Goal: Task Accomplishment & Management: Manage account settings

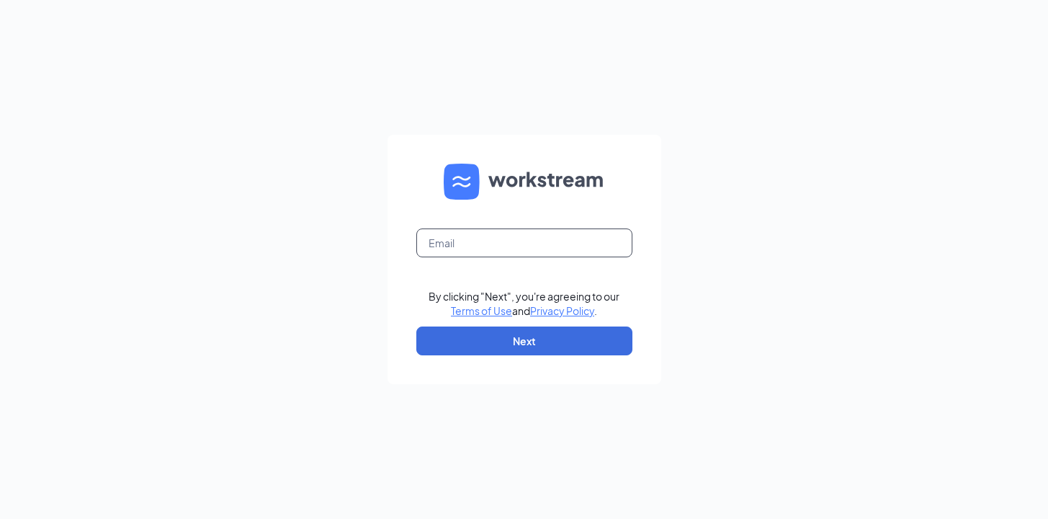
click at [497, 248] on input "text" at bounding box center [524, 242] width 216 height 29
type input "halle.suarez3@cfacorp.com"
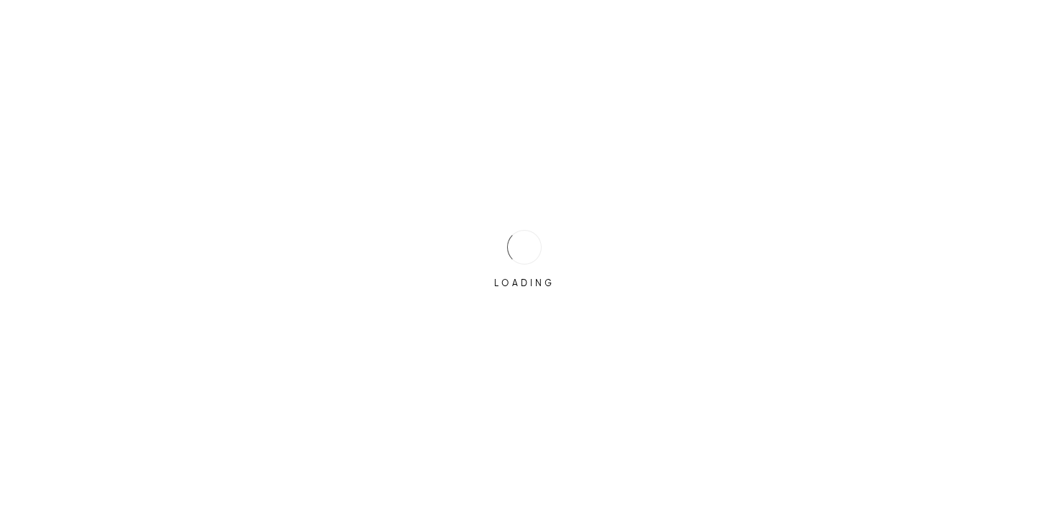
click at [534, 330] on div "LOADING" at bounding box center [524, 259] width 1048 height 519
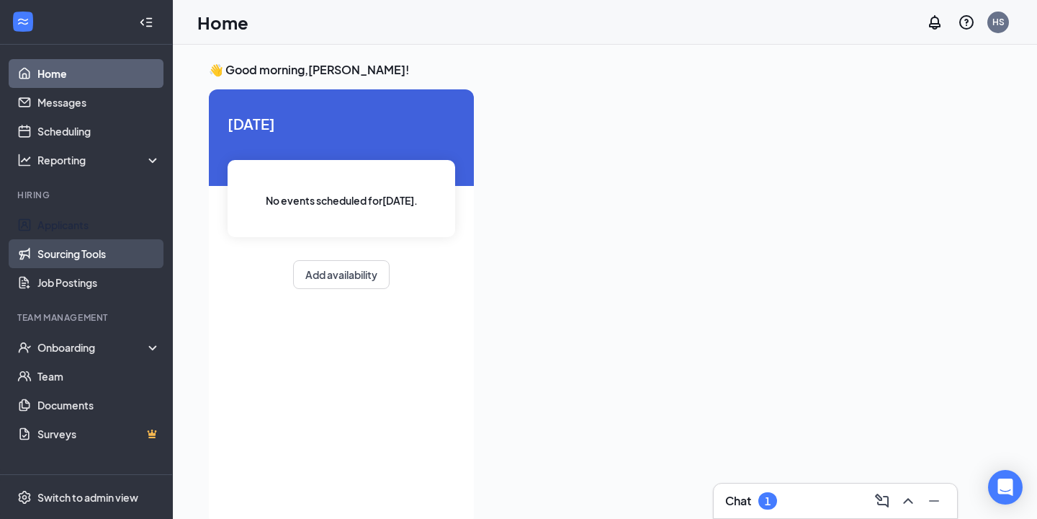
click at [98, 244] on link "Sourcing Tools" at bounding box center [98, 253] width 123 height 29
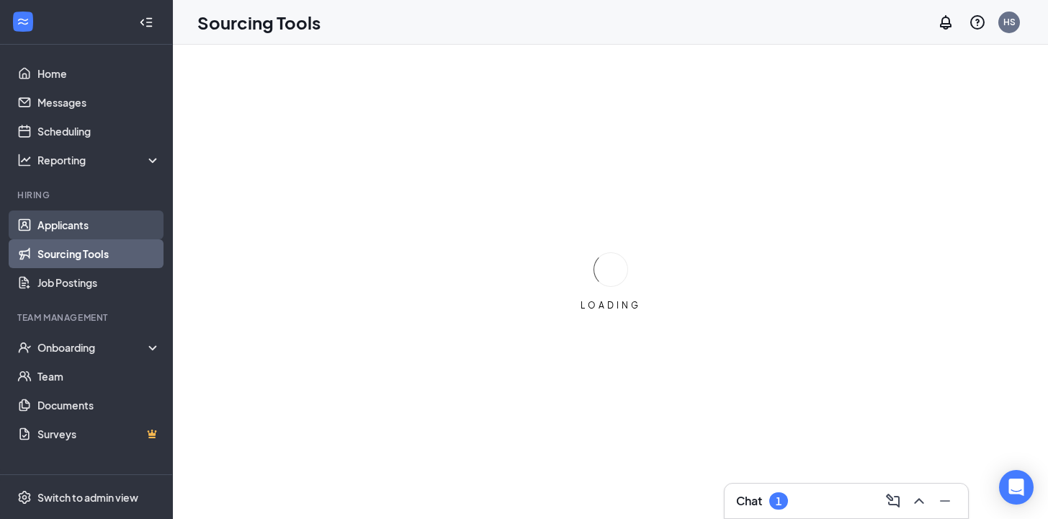
click at [101, 230] on link "Applicants" at bounding box center [98, 224] width 123 height 29
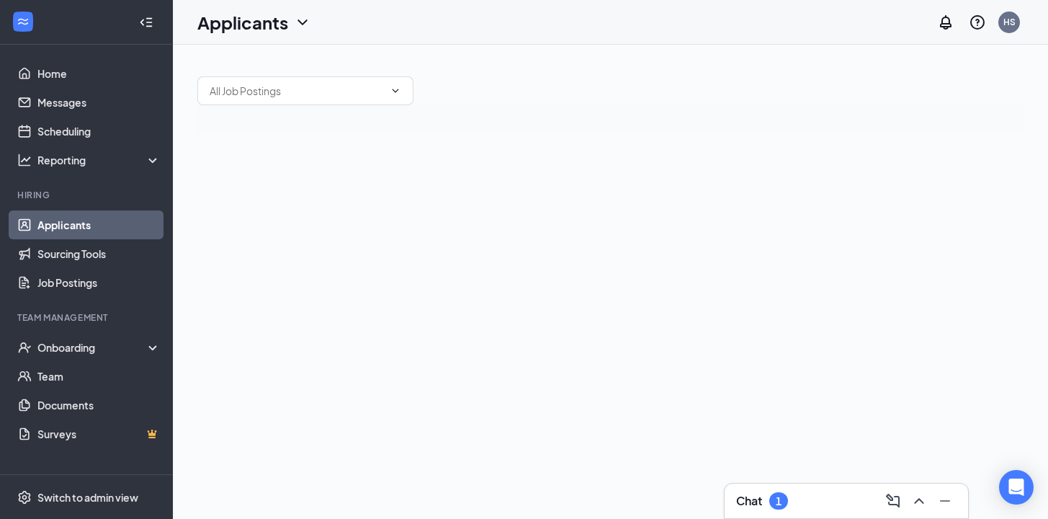
click at [44, 220] on link "Applicants" at bounding box center [98, 224] width 123 height 29
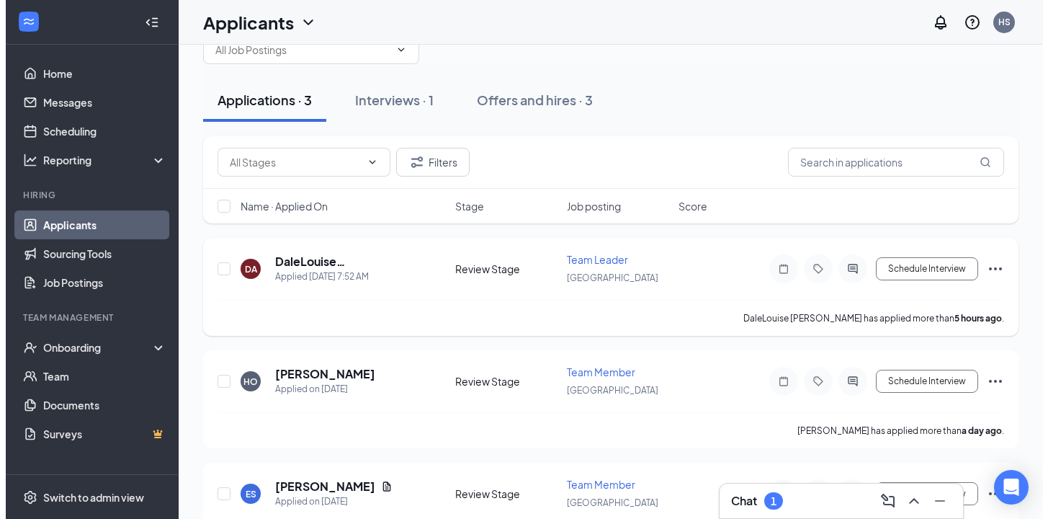
scroll to position [97, 0]
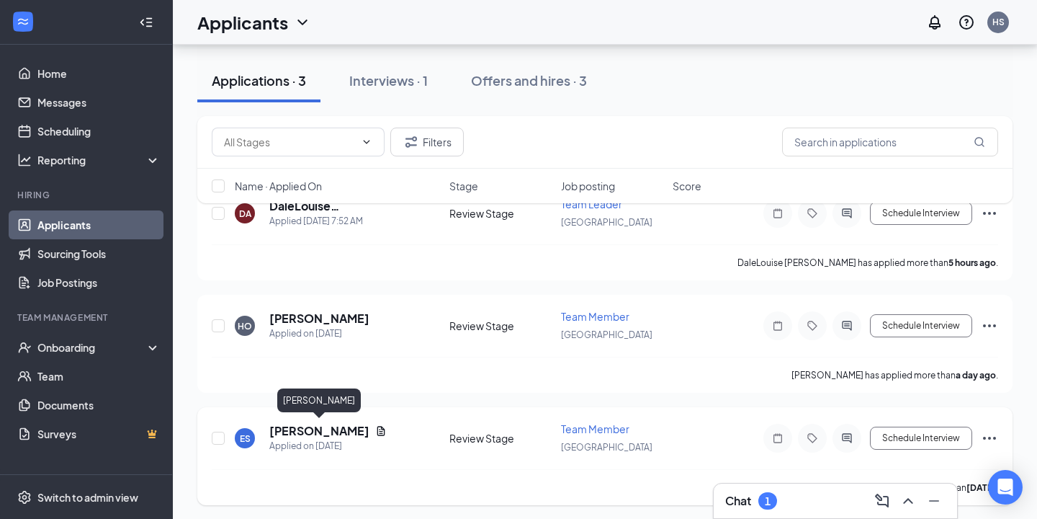
click at [303, 431] on h5 "[PERSON_NAME]" at bounding box center [319, 431] width 100 height 16
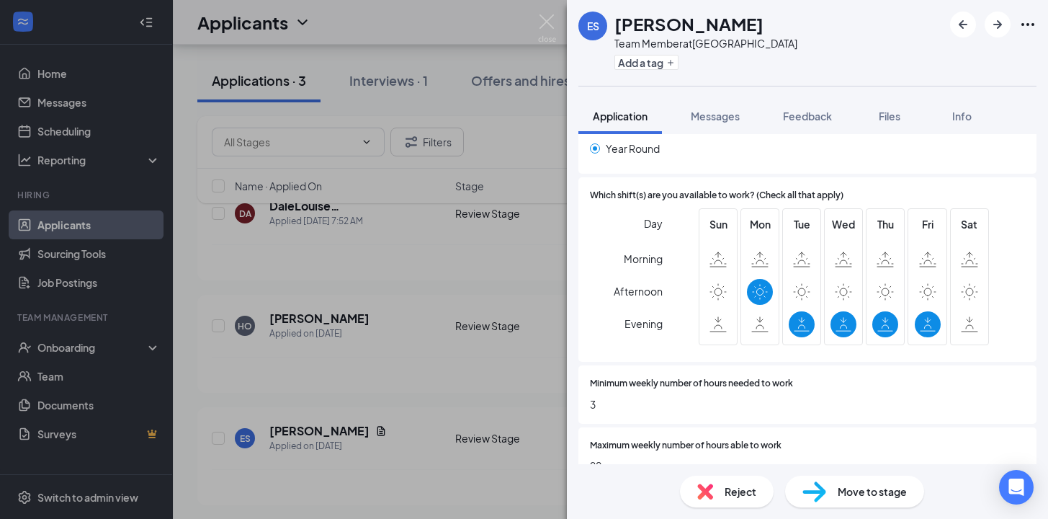
scroll to position [655, 0]
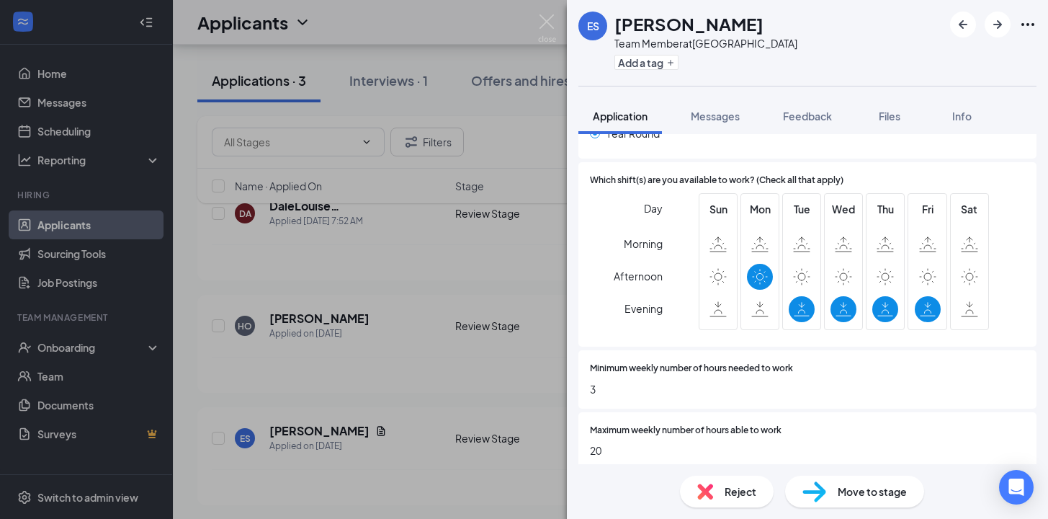
click at [717, 489] on div "Reject" at bounding box center [727, 491] width 94 height 32
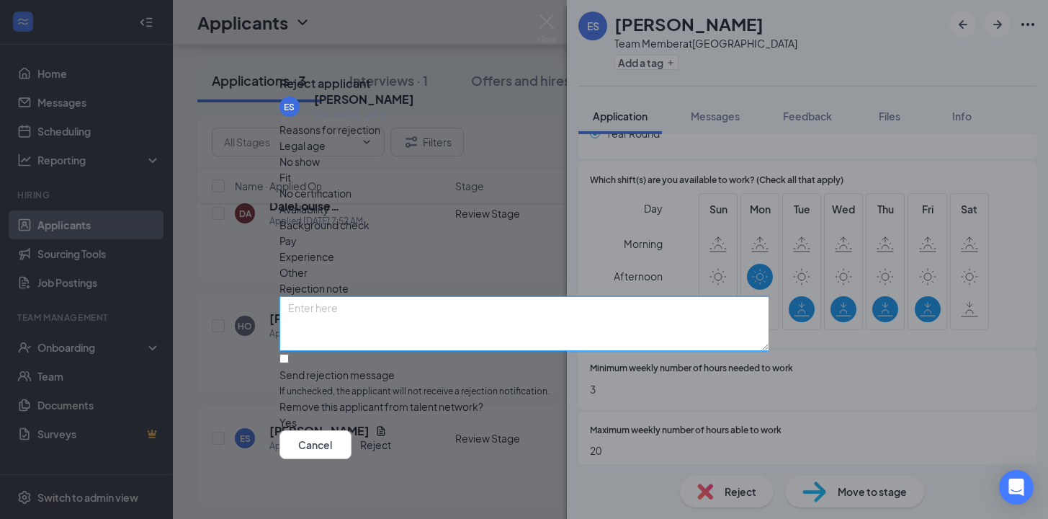
click at [364, 296] on textarea at bounding box center [524, 323] width 490 height 55
type textarea "Not currently hiring for Night"
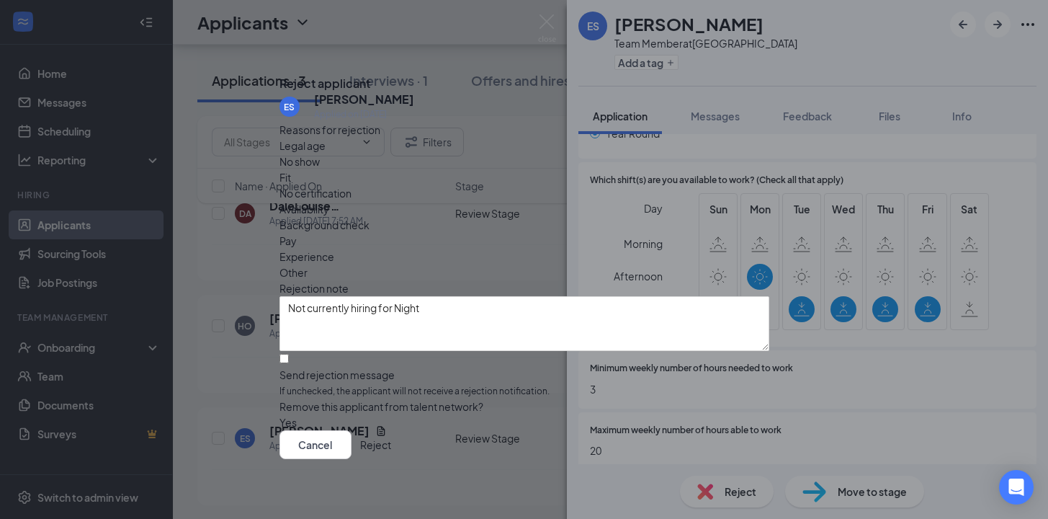
click at [329, 201] on span "Availability" at bounding box center [304, 209] width 50 height 16
click at [293, 334] on div "ES [PERSON_NAME] Applied on [DATE] Reasons for rejection Legal age No show Fit …" at bounding box center [524, 260] width 490 height 339
click at [289, 354] on input "Send rejection message If unchecked, the applicant will not receive a rejection…" at bounding box center [283, 358] width 9 height 9
checkbox input "true"
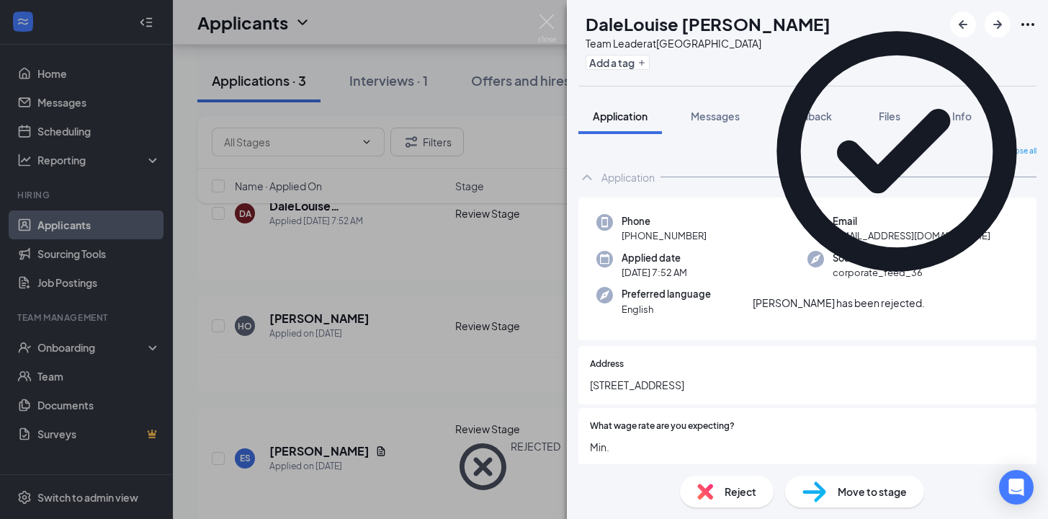
click at [290, 318] on div "DA DaleLouise [PERSON_NAME] Team Leader at [GEOGRAPHIC_DATA] Add a tag Applicat…" at bounding box center [524, 259] width 1048 height 519
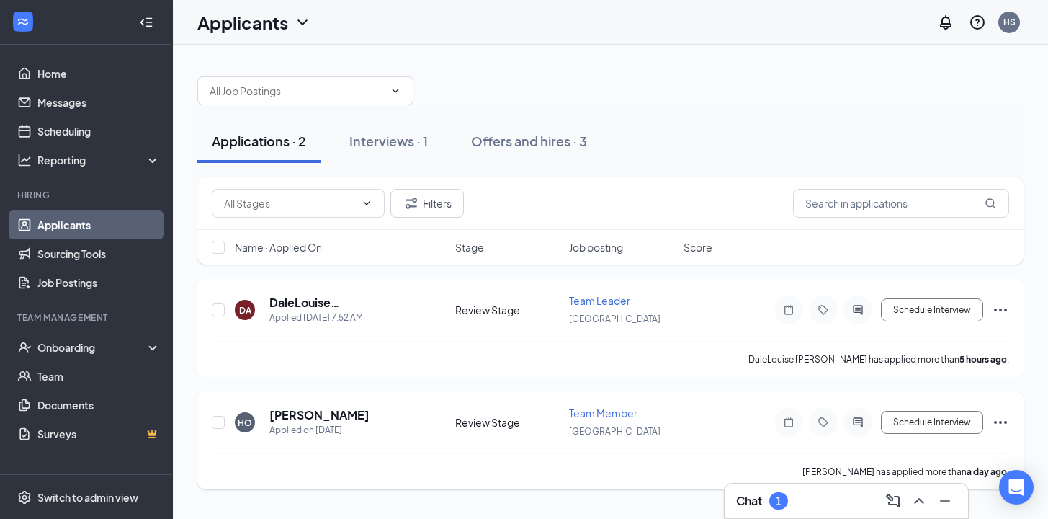
click at [308, 413] on h5 "[PERSON_NAME]" at bounding box center [319, 415] width 100 height 16
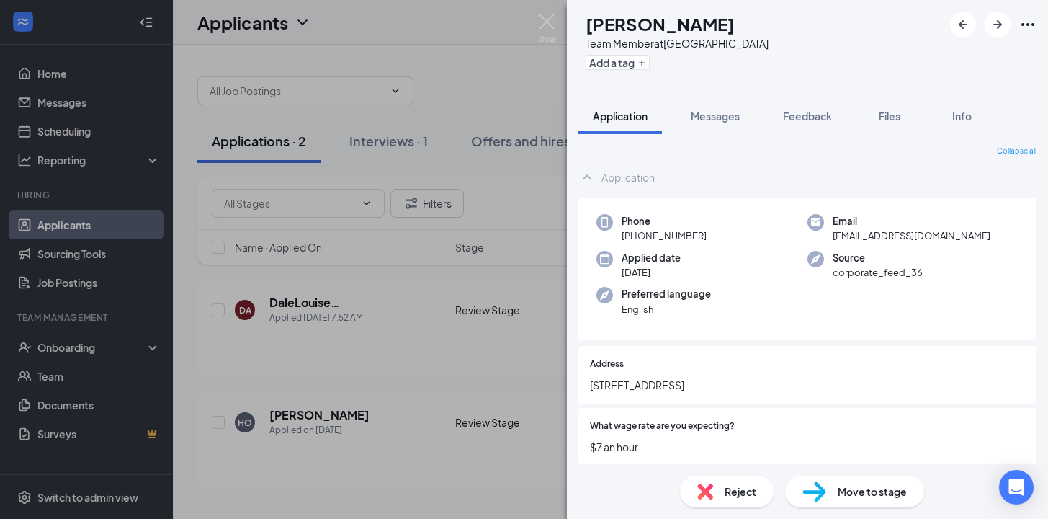
click at [708, 490] on img at bounding box center [705, 491] width 16 height 16
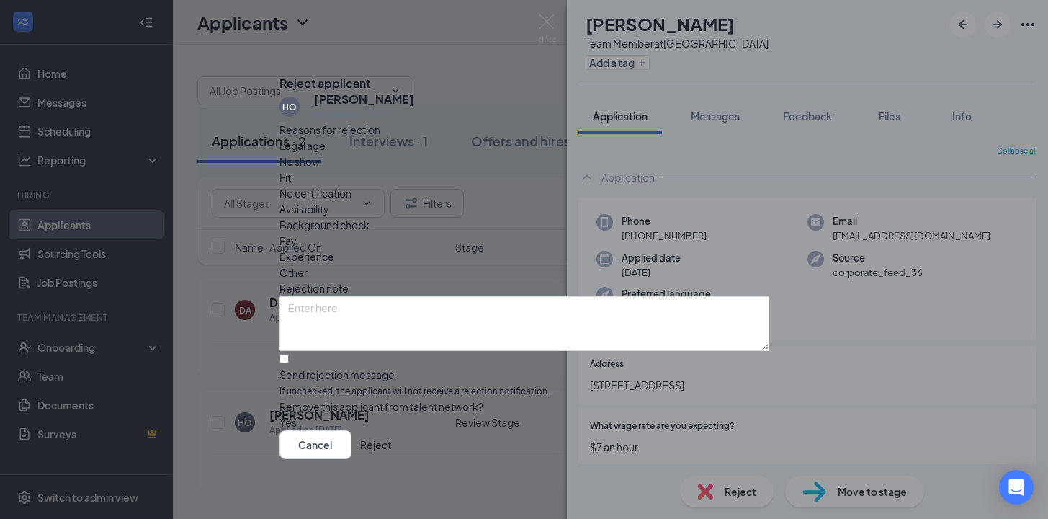
click at [329, 201] on span "Availability" at bounding box center [304, 209] width 50 height 16
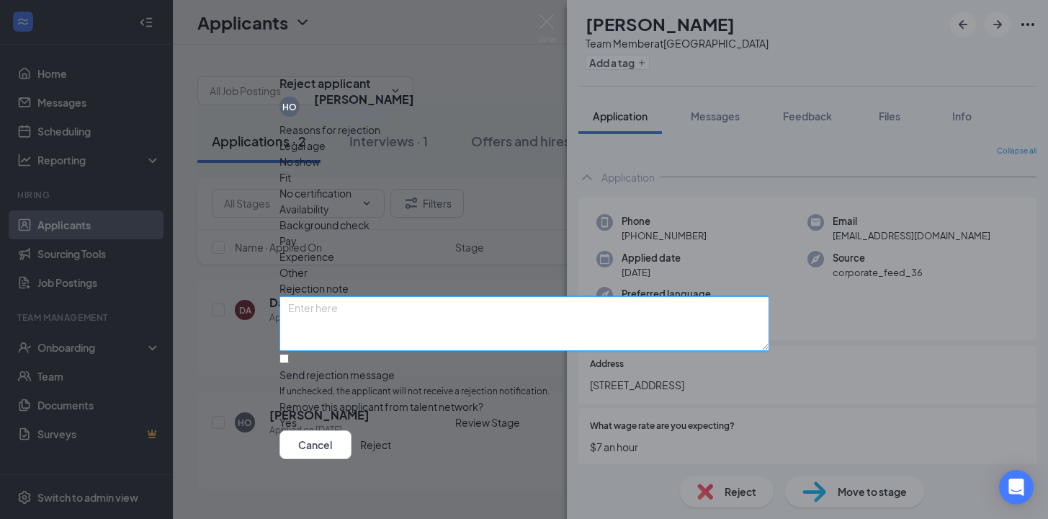
click at [537, 296] on textarea at bounding box center [524, 323] width 490 height 55
type textarea "Not currently hiring for nighttime availability"
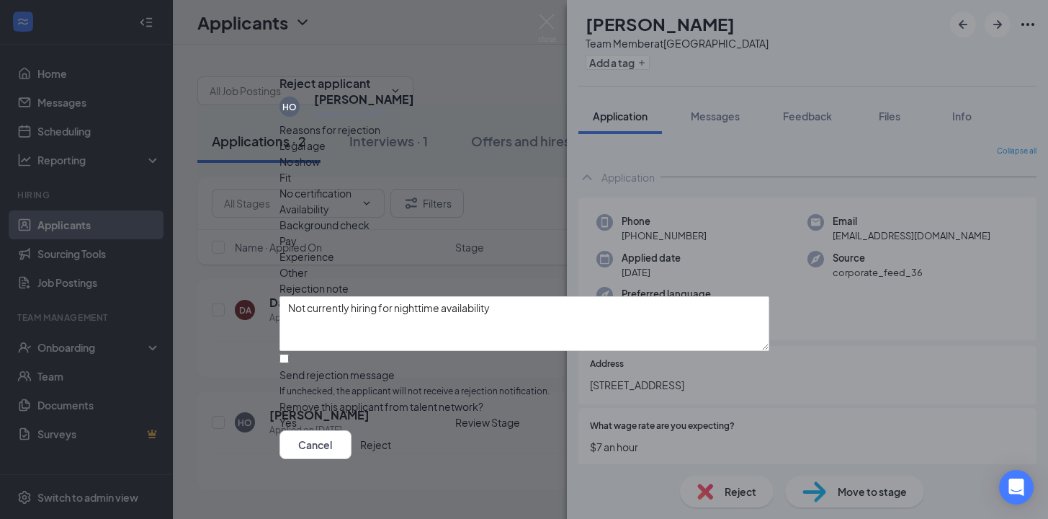
drag, startPoint x: 300, startPoint y: 328, endPoint x: 336, endPoint y: 344, distance: 38.7
click at [304, 329] on div "Reasons for rejection Legal age No show Fit No certification Availability Backg…" at bounding box center [524, 276] width 490 height 308
click at [289, 354] on input "Send rejection message If unchecked, the applicant will not receive a rejection…" at bounding box center [283, 358] width 9 height 9
checkbox input "true"
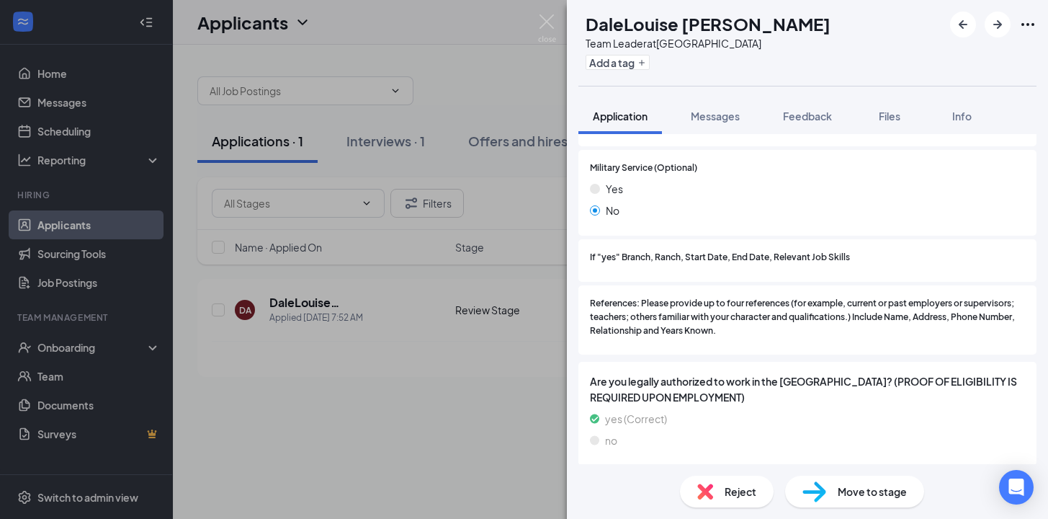
scroll to position [1647, 0]
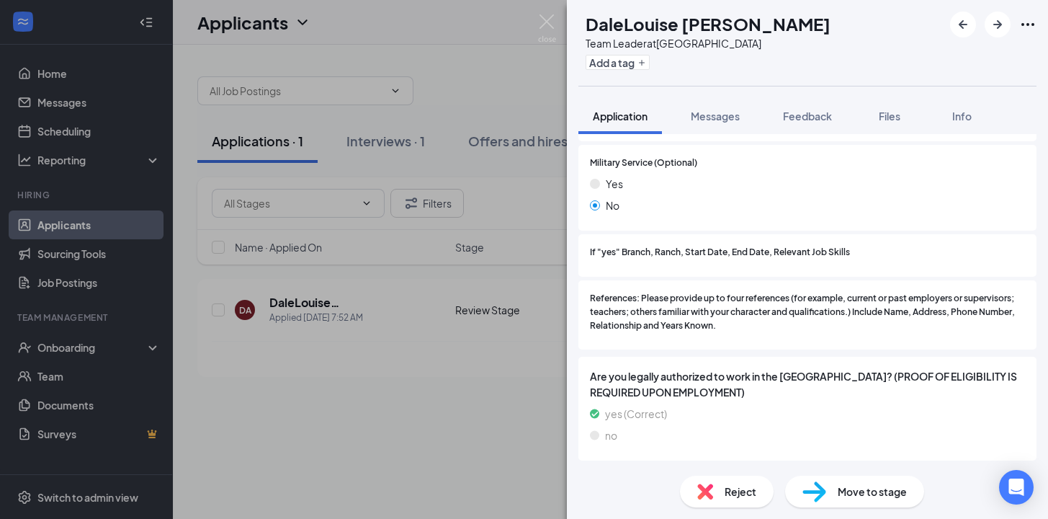
click at [720, 488] on div "Reject" at bounding box center [727, 491] width 94 height 32
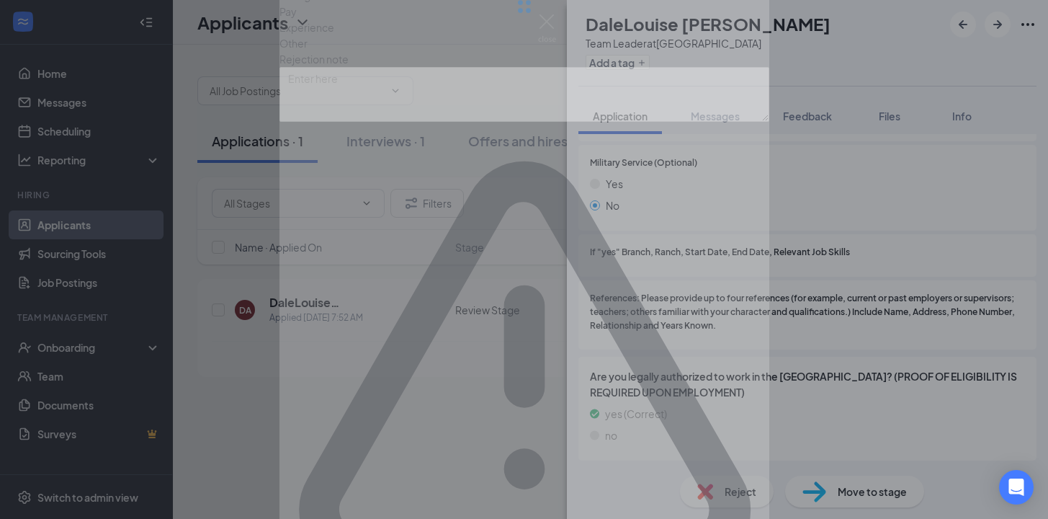
scroll to position [1640, 0]
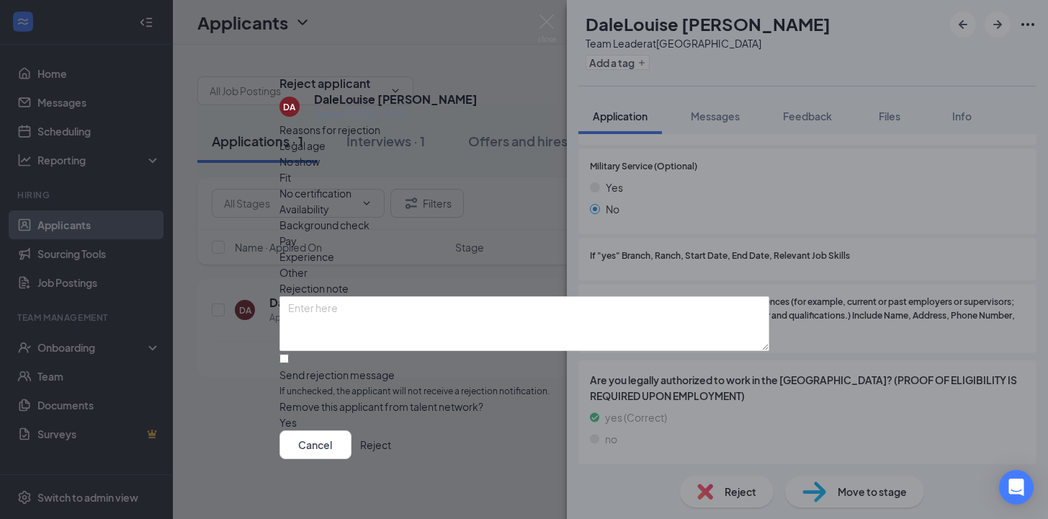
drag, startPoint x: 597, startPoint y: 160, endPoint x: 607, endPoint y: 184, distance: 25.5
click at [597, 138] on div "Reasons for rejection" at bounding box center [524, 130] width 490 height 16
drag, startPoint x: 609, startPoint y: 186, endPoint x: 601, endPoint y: 194, distance: 11.3
click at [329, 201] on span "Availability" at bounding box center [304, 209] width 50 height 16
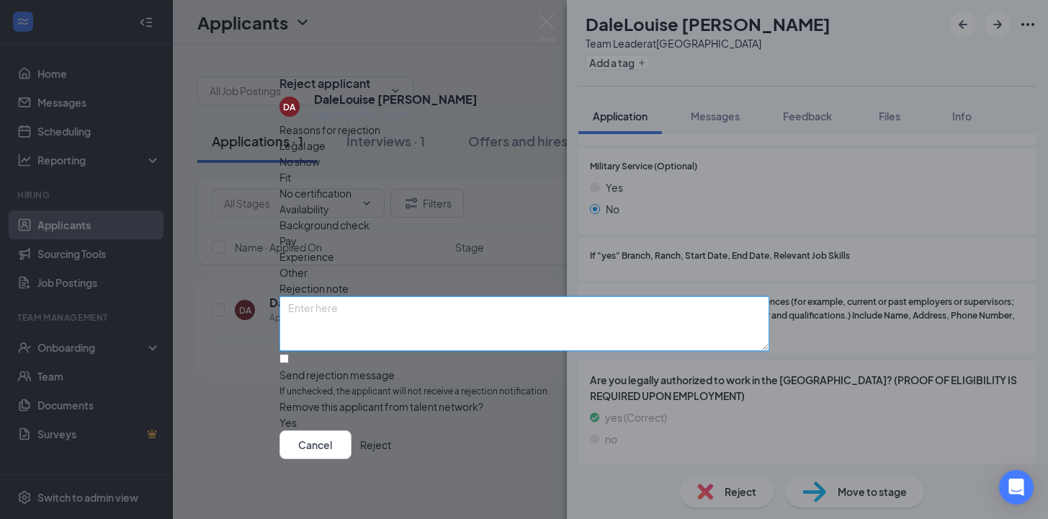
click at [570, 296] on textarea at bounding box center [524, 323] width 490 height 55
type textarea "Not currently hiring for nighttime availability"
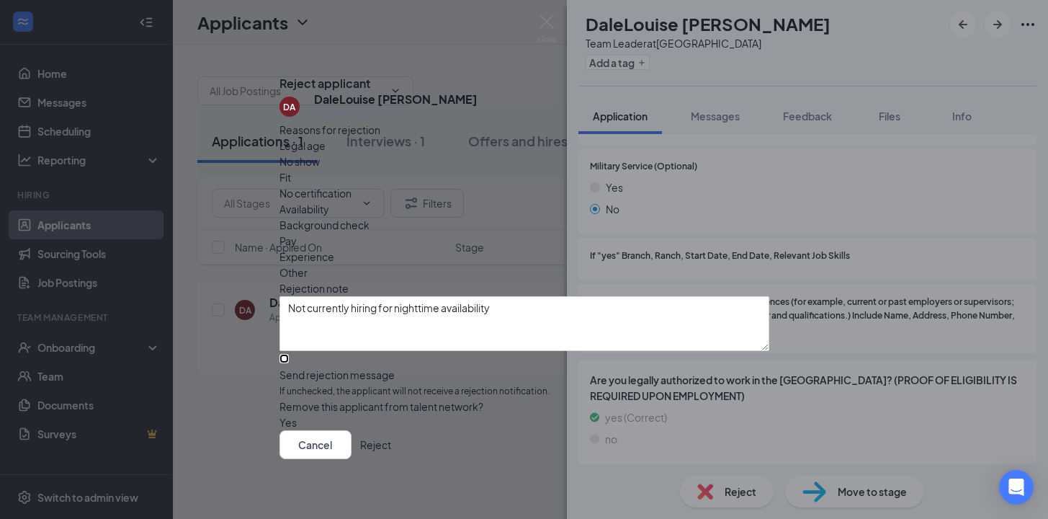
click at [289, 354] on input "Send rejection message If unchecked, the applicant will not receive a rejection…" at bounding box center [283, 358] width 9 height 9
checkbox input "true"
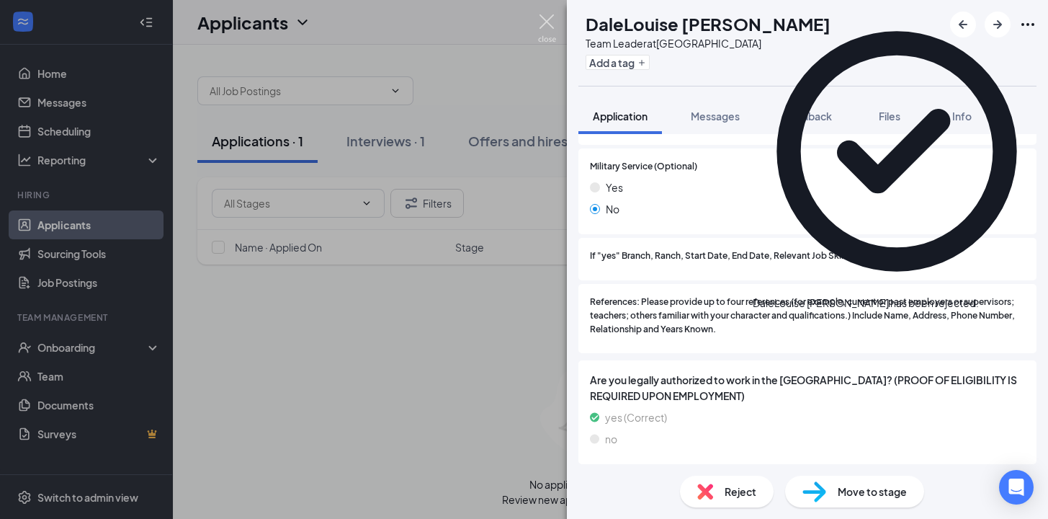
click at [549, 24] on img at bounding box center [547, 28] width 18 height 28
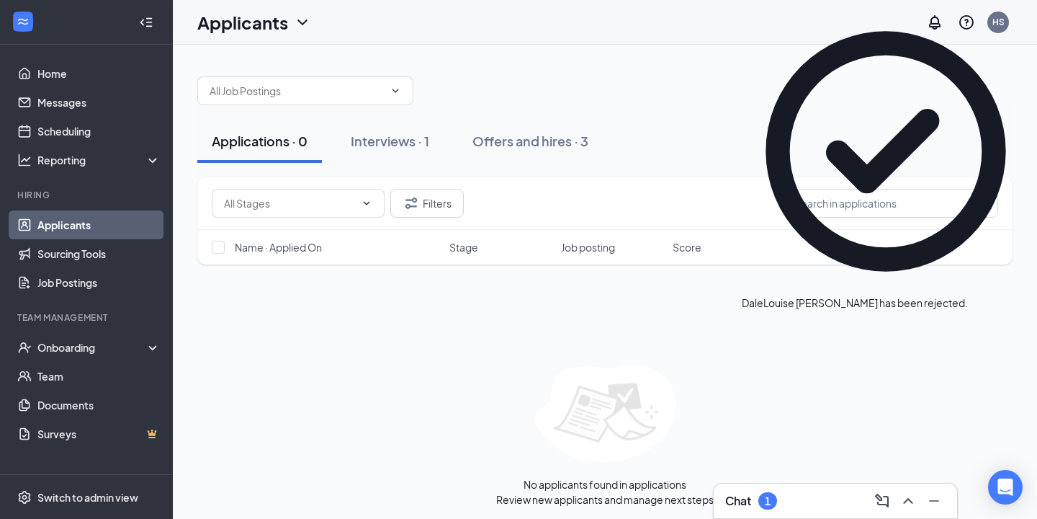
click at [981, 300] on icon "Cross" at bounding box center [976, 304] width 9 height 9
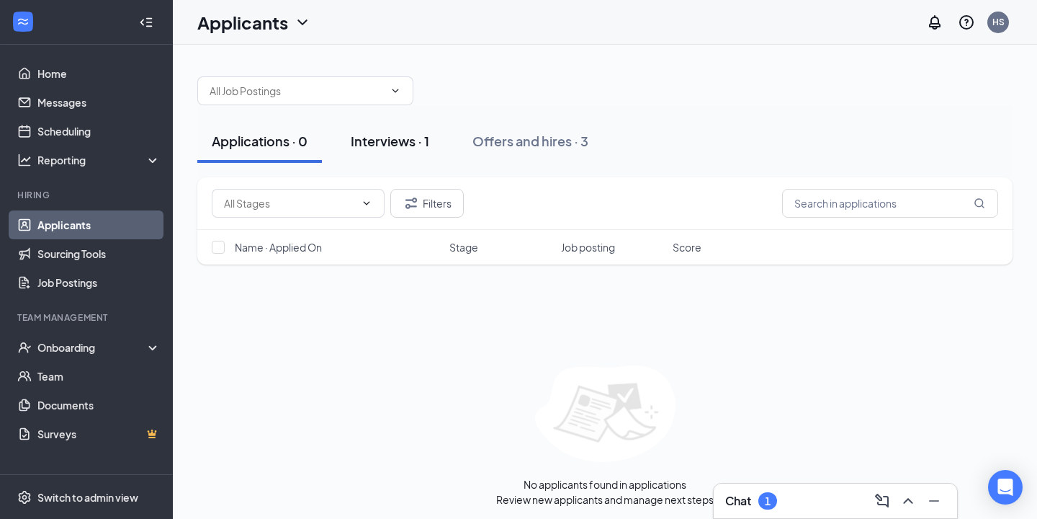
click at [416, 134] on div "Interviews · 1" at bounding box center [390, 141] width 79 height 18
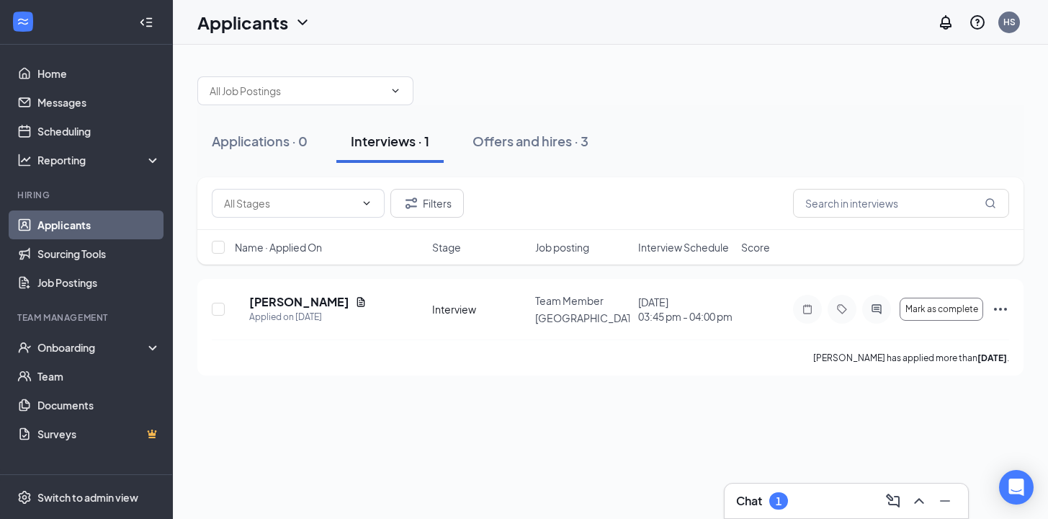
click at [781, 498] on div "1" at bounding box center [779, 501] width 6 height 12
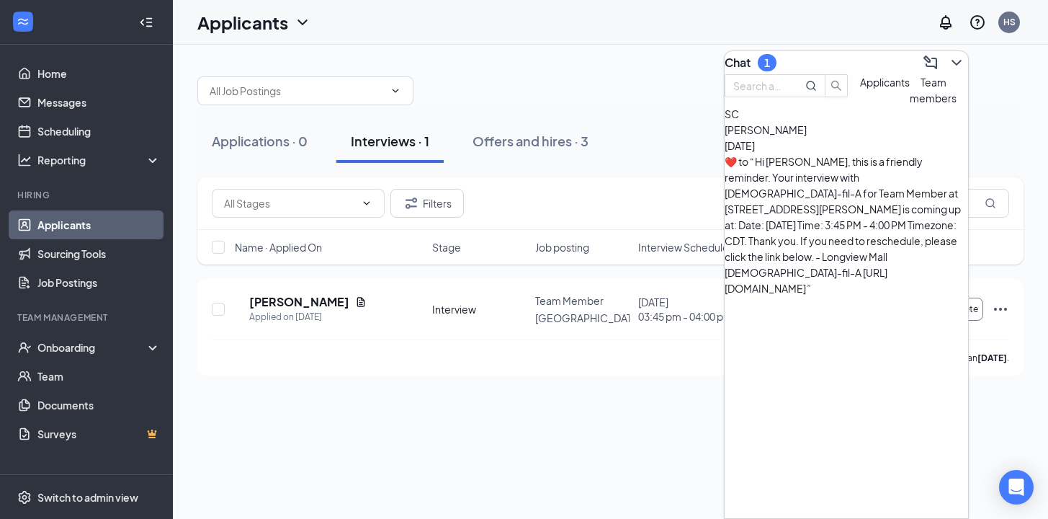
click at [839, 181] on div "[PERSON_NAME] [DATE]  ​❤️​ to “ Hi [PERSON_NAME], this is a friendly reminder. …" at bounding box center [846, 209] width 243 height 174
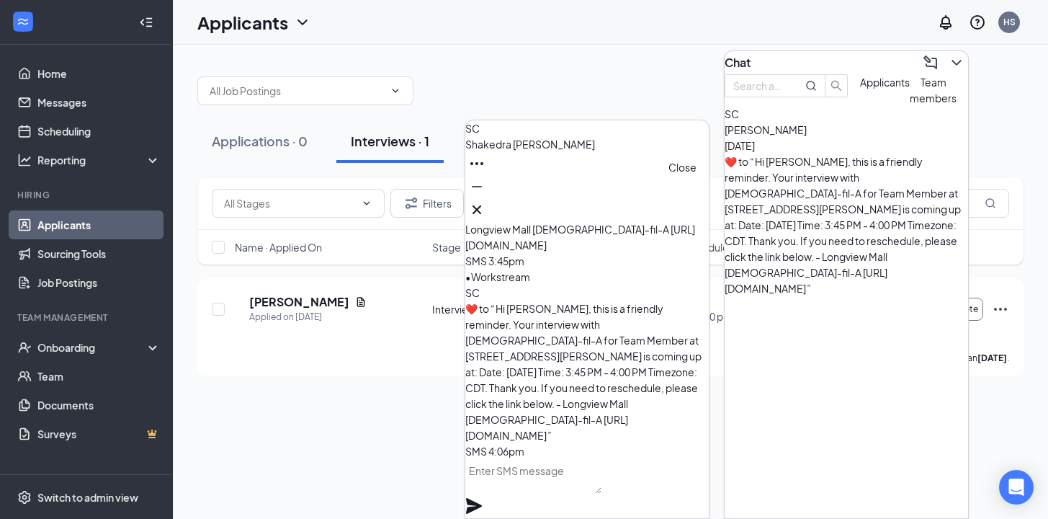
click at [486, 201] on icon "Cross" at bounding box center [476, 209] width 17 height 17
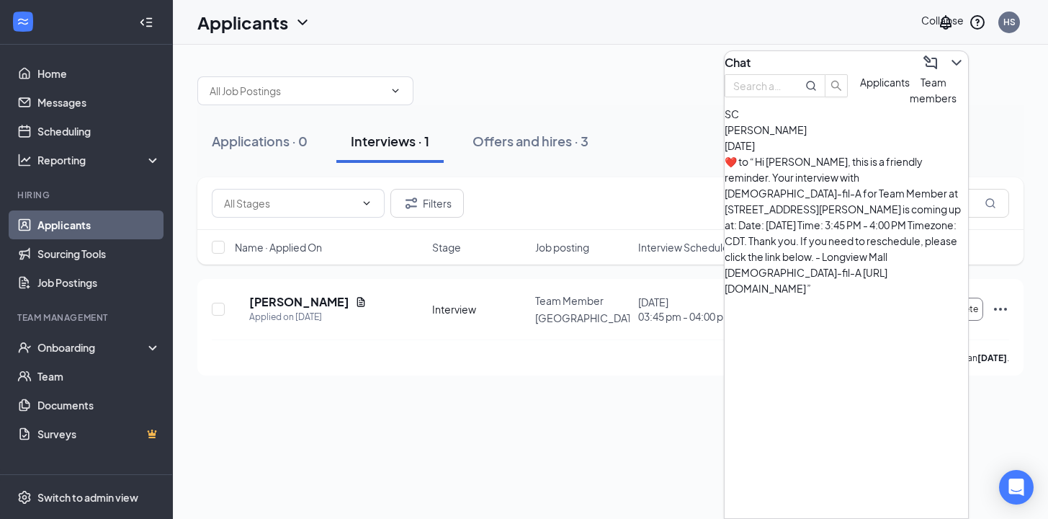
click at [953, 55] on button at bounding box center [956, 62] width 23 height 23
